Goal: Find specific page/section: Find specific page/section

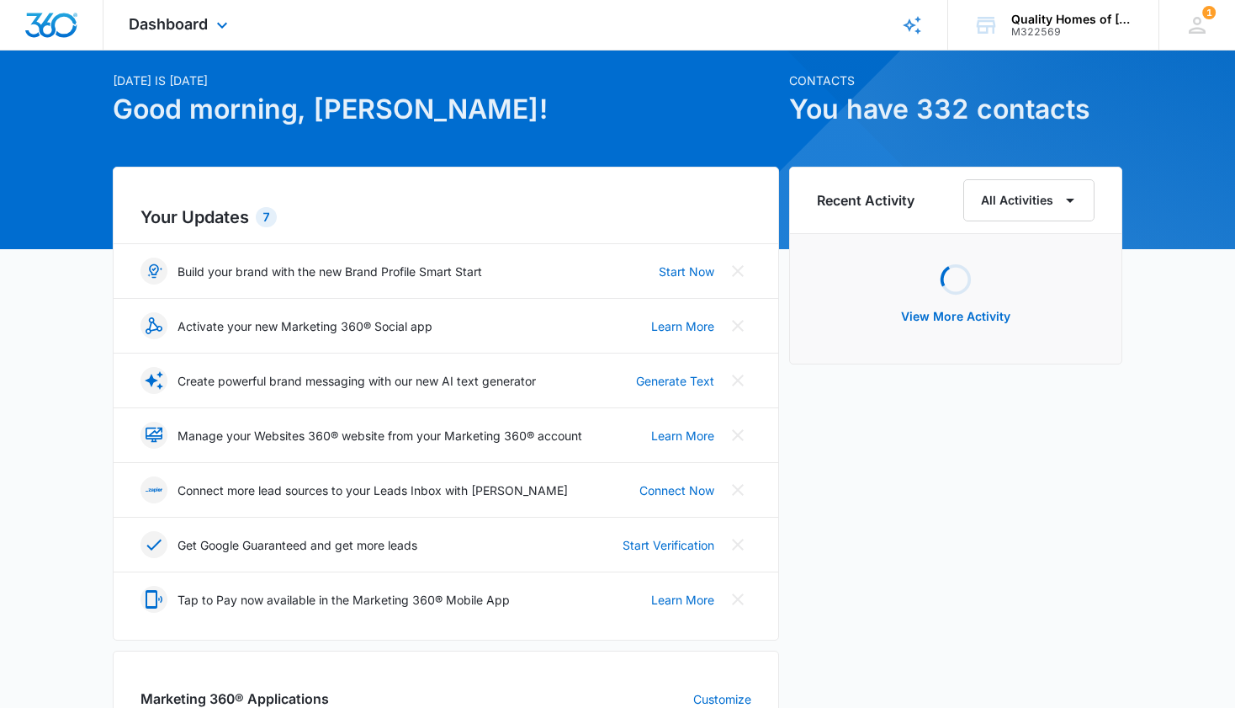
scroll to position [56, 0]
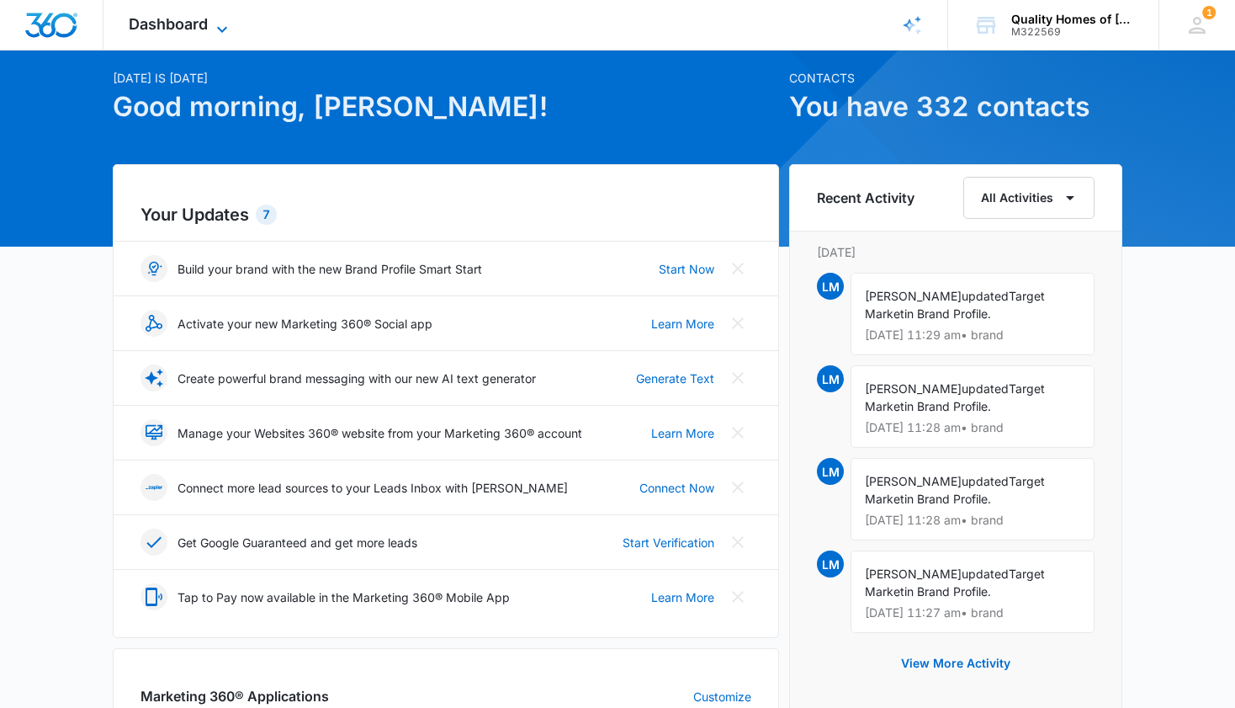
click at [220, 21] on icon at bounding box center [222, 29] width 20 height 20
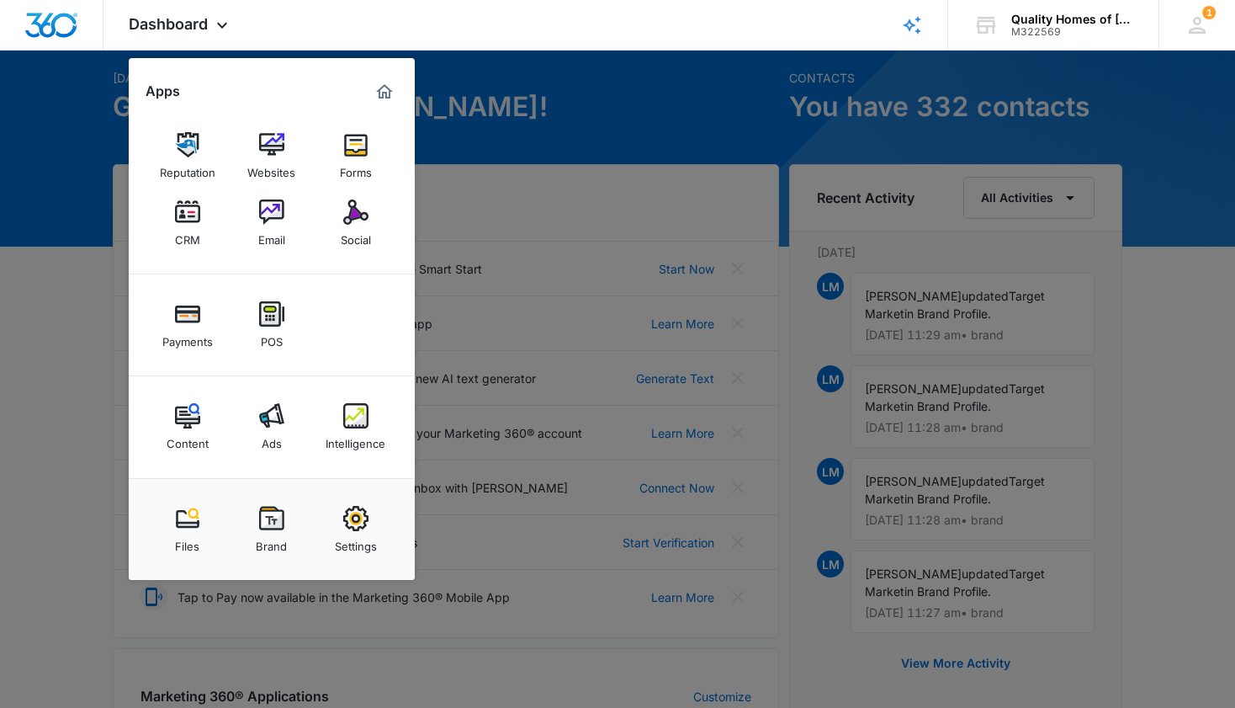
click at [188, 208] on img at bounding box center [187, 211] width 25 height 25
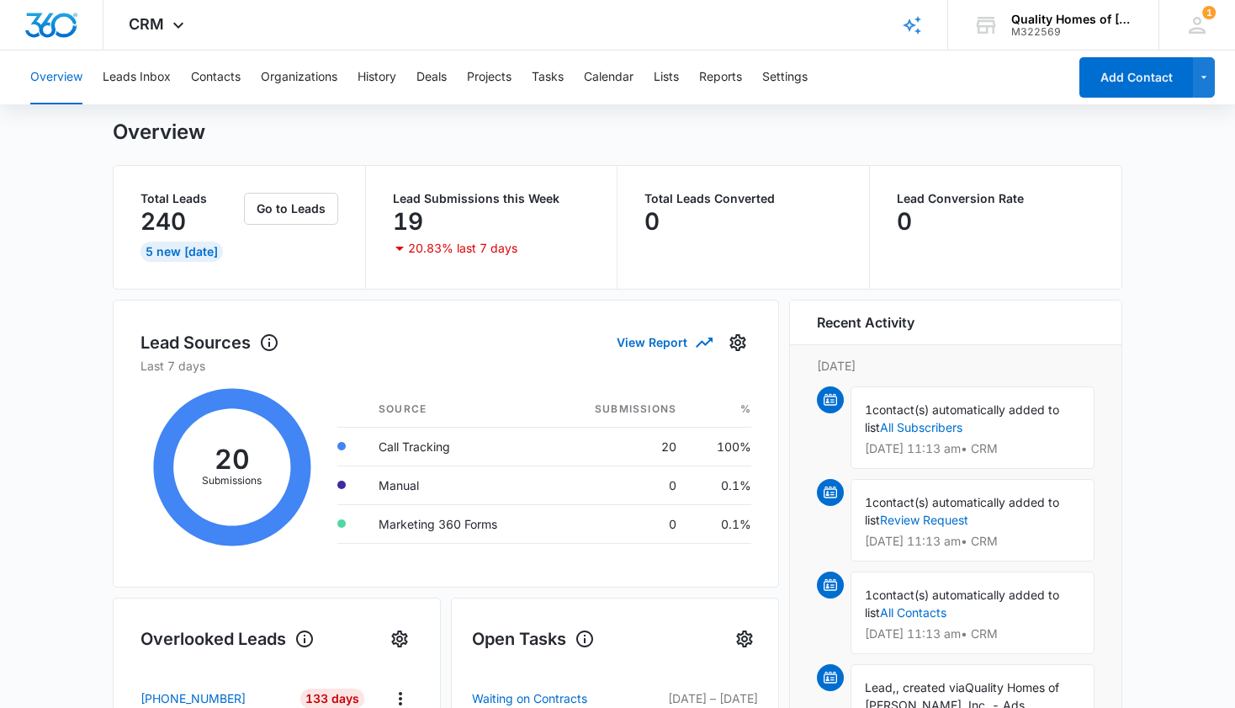
scroll to position [40, 0]
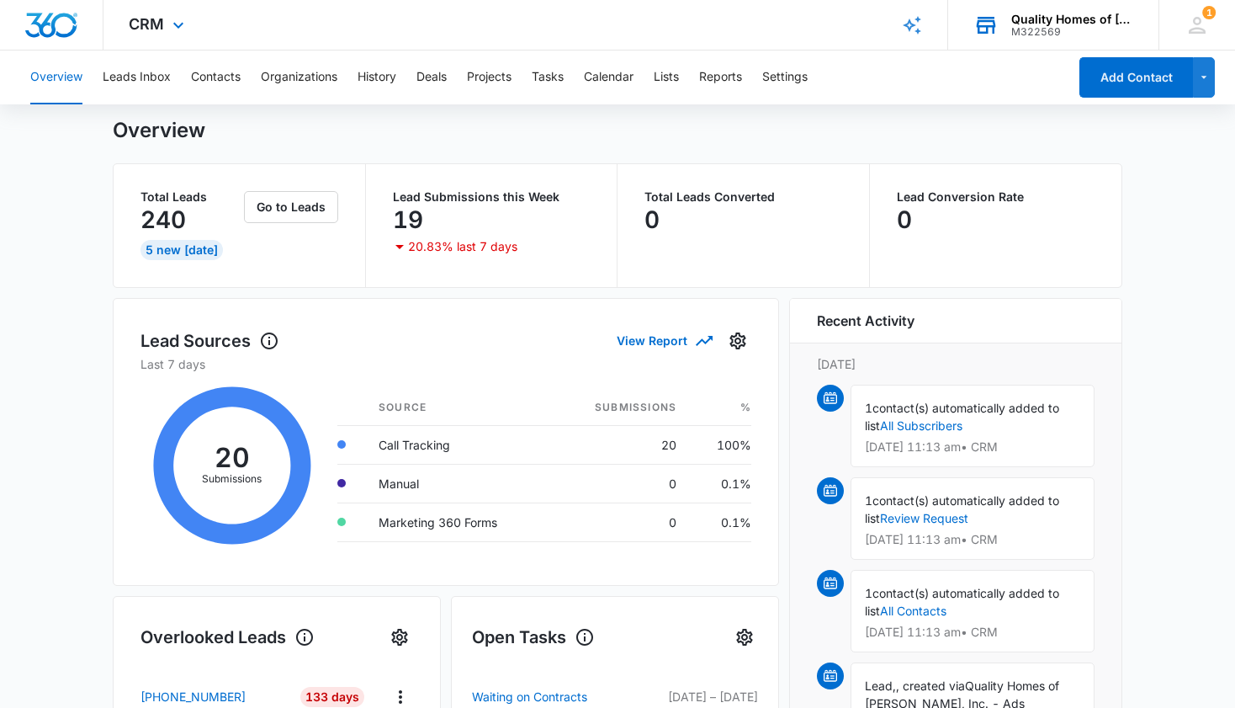
click at [1039, 23] on div "Quality Homes of [PERSON_NAME], Inc." at bounding box center [1072, 19] width 123 height 13
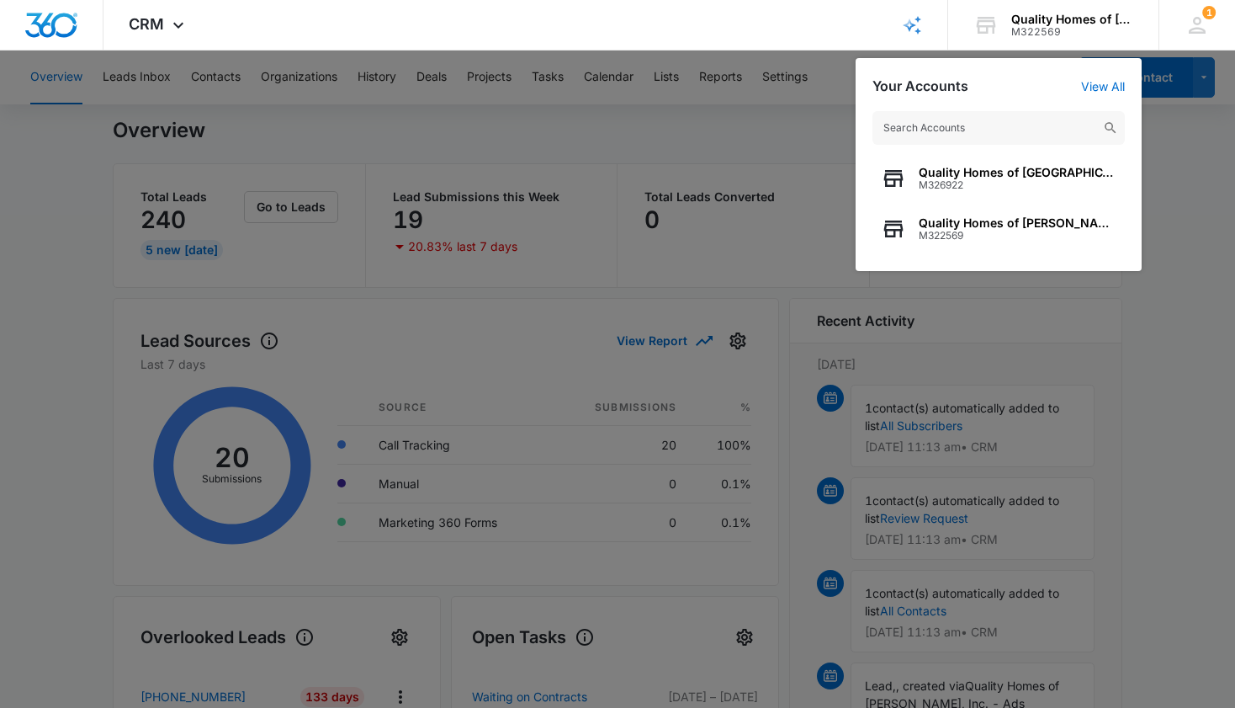
click at [1174, 345] on div at bounding box center [617, 354] width 1235 height 708
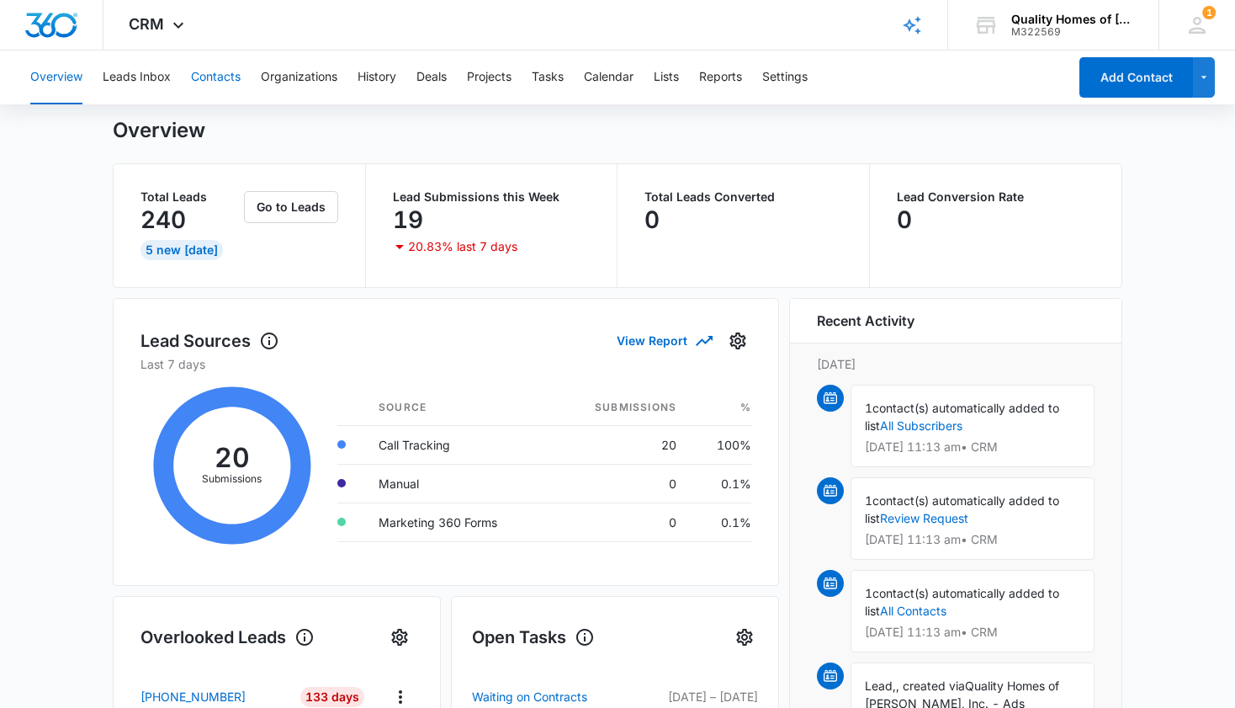
click at [206, 77] on button "Contacts" at bounding box center [216, 77] width 50 height 54
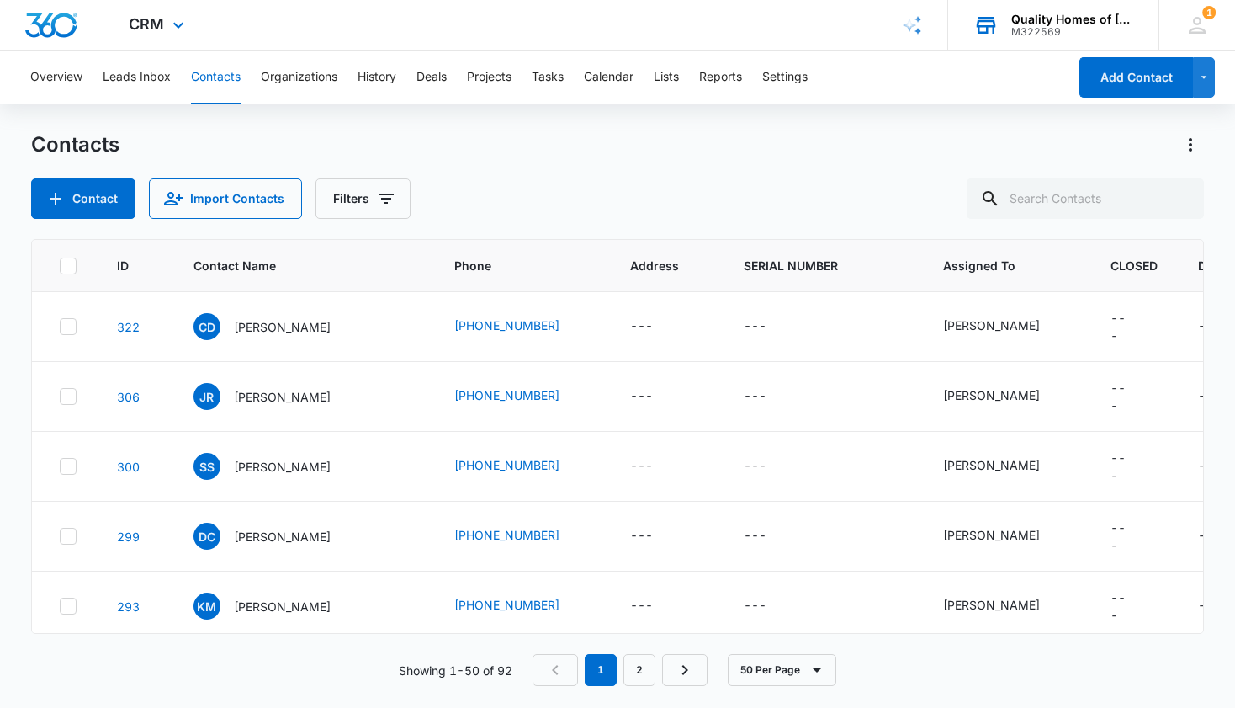
click at [1061, 29] on div "M322569" at bounding box center [1072, 32] width 123 height 12
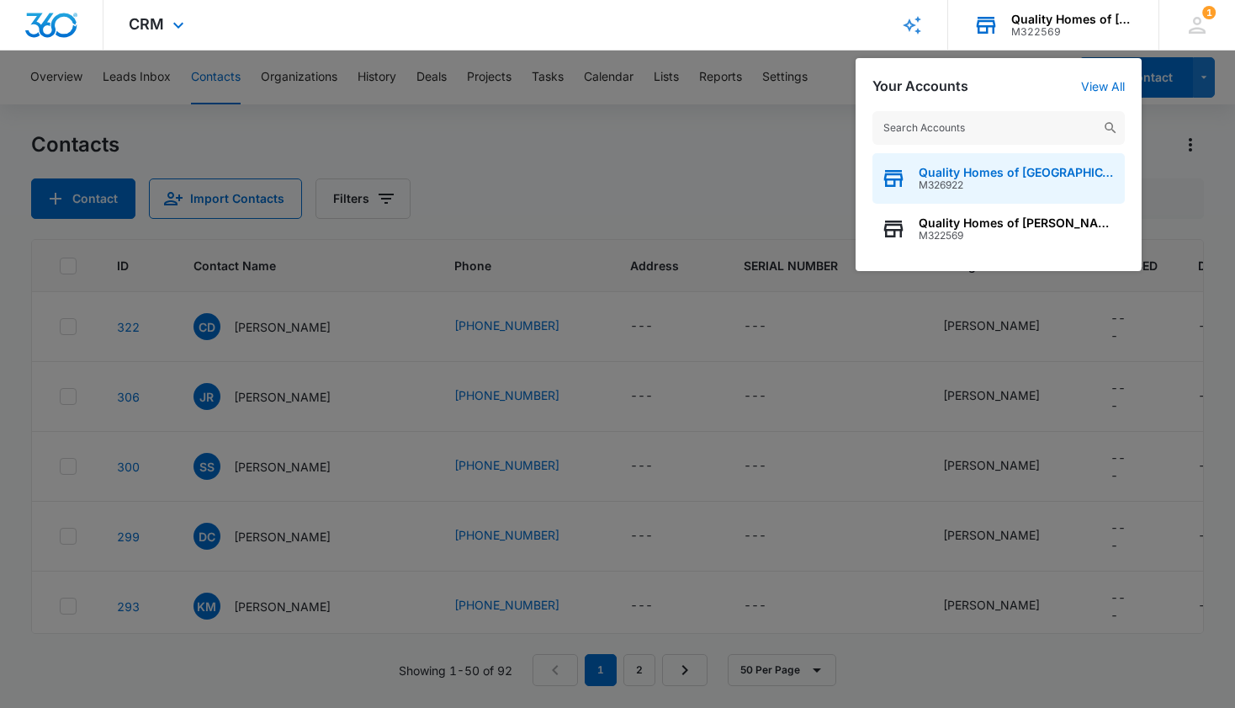
click at [1040, 182] on span "M326922" at bounding box center [1018, 185] width 198 height 12
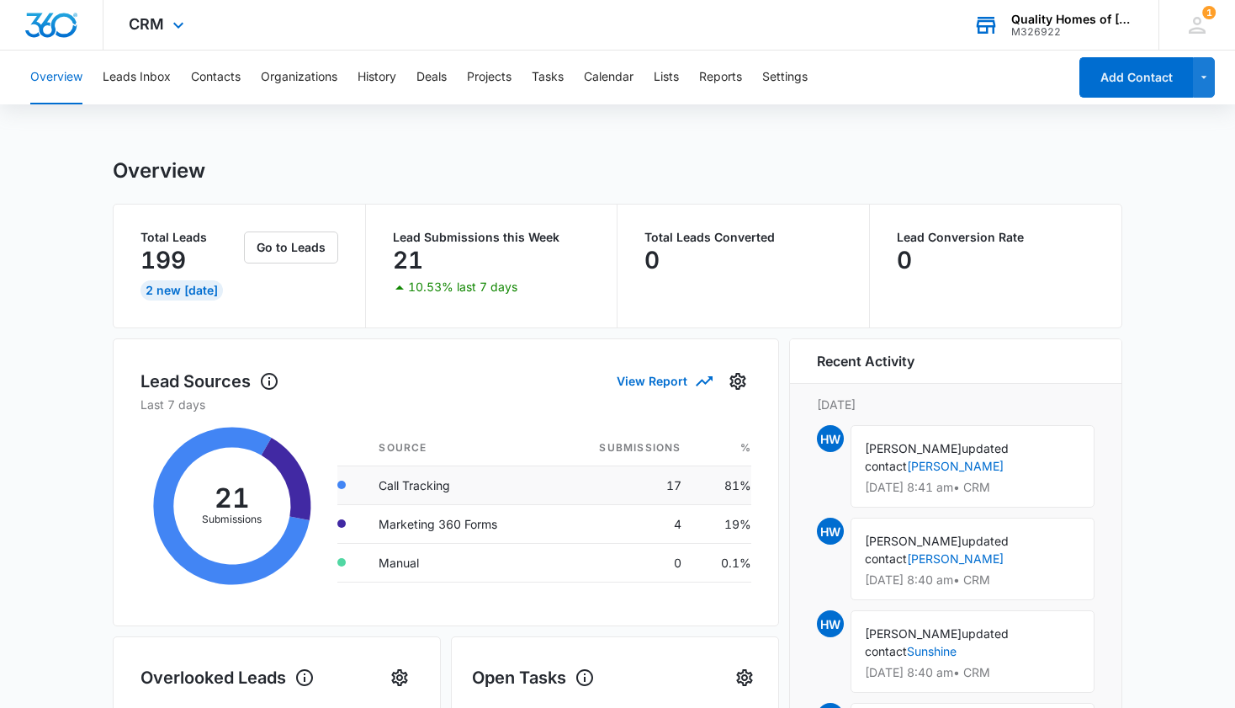
click at [465, 485] on td "Call Tracking" at bounding box center [459, 484] width 188 height 39
click at [153, 78] on button "Leads Inbox" at bounding box center [137, 77] width 68 height 54
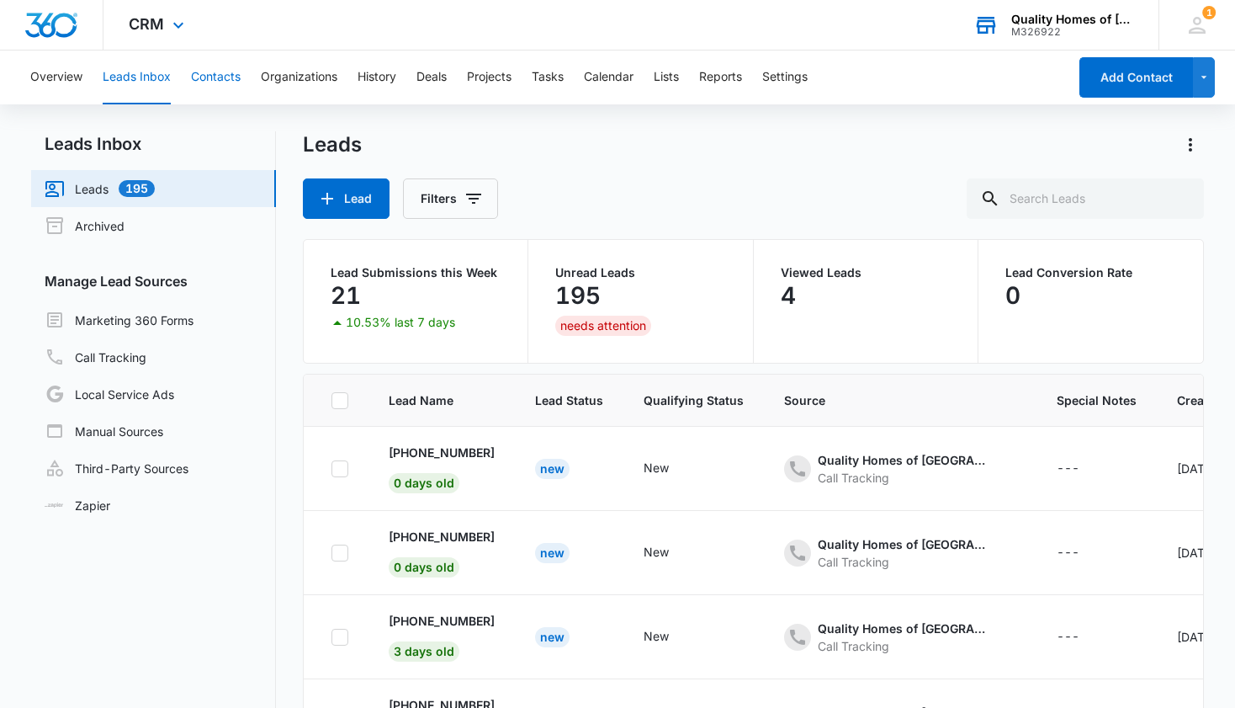
click at [225, 80] on button "Contacts" at bounding box center [216, 77] width 50 height 54
